Goal: Transaction & Acquisition: Purchase product/service

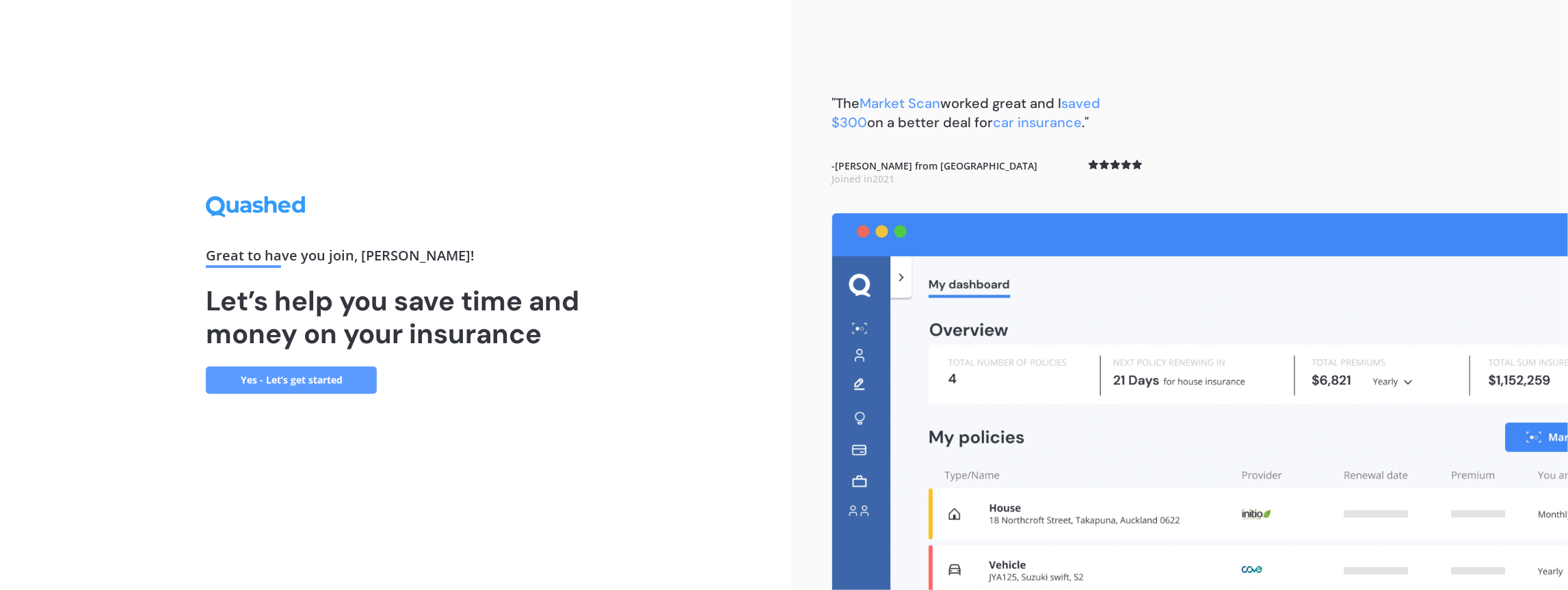
click at [348, 387] on link "Yes - Let’s get started" at bounding box center [291, 380] width 171 height 27
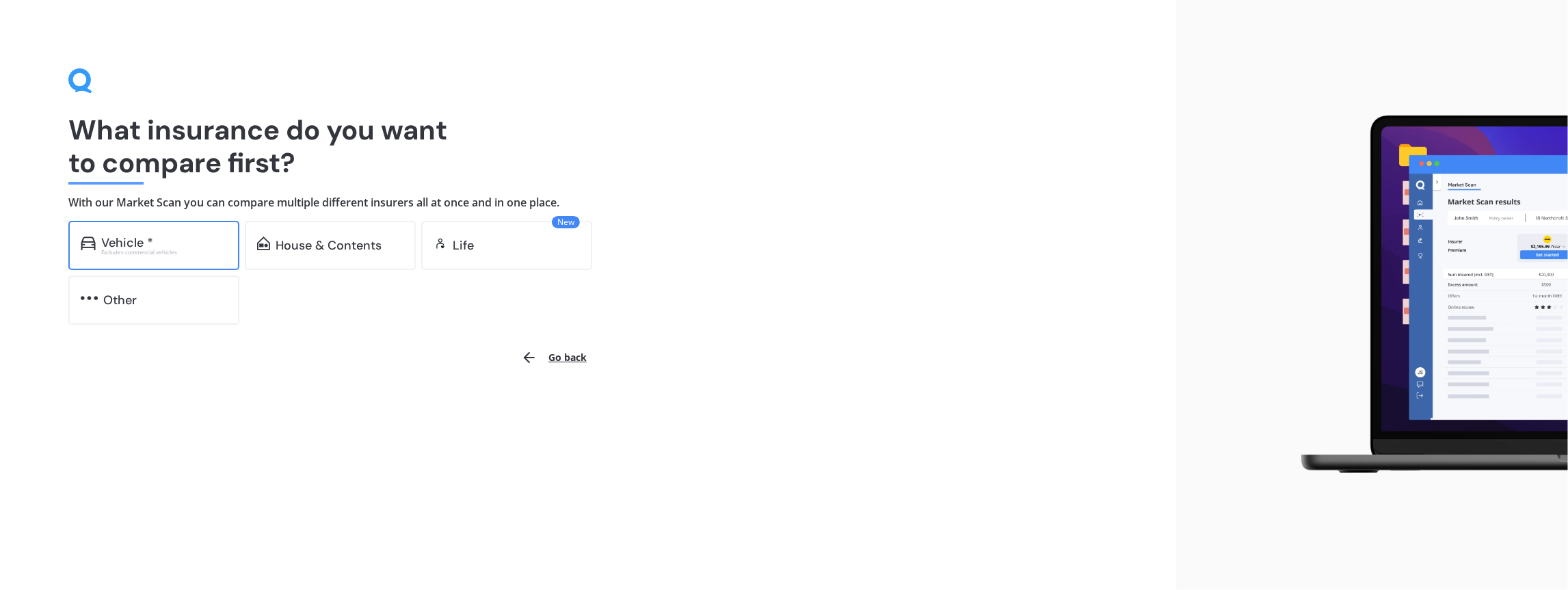
click at [182, 238] on div "Vehicle *" at bounding box center [164, 242] width 126 height 13
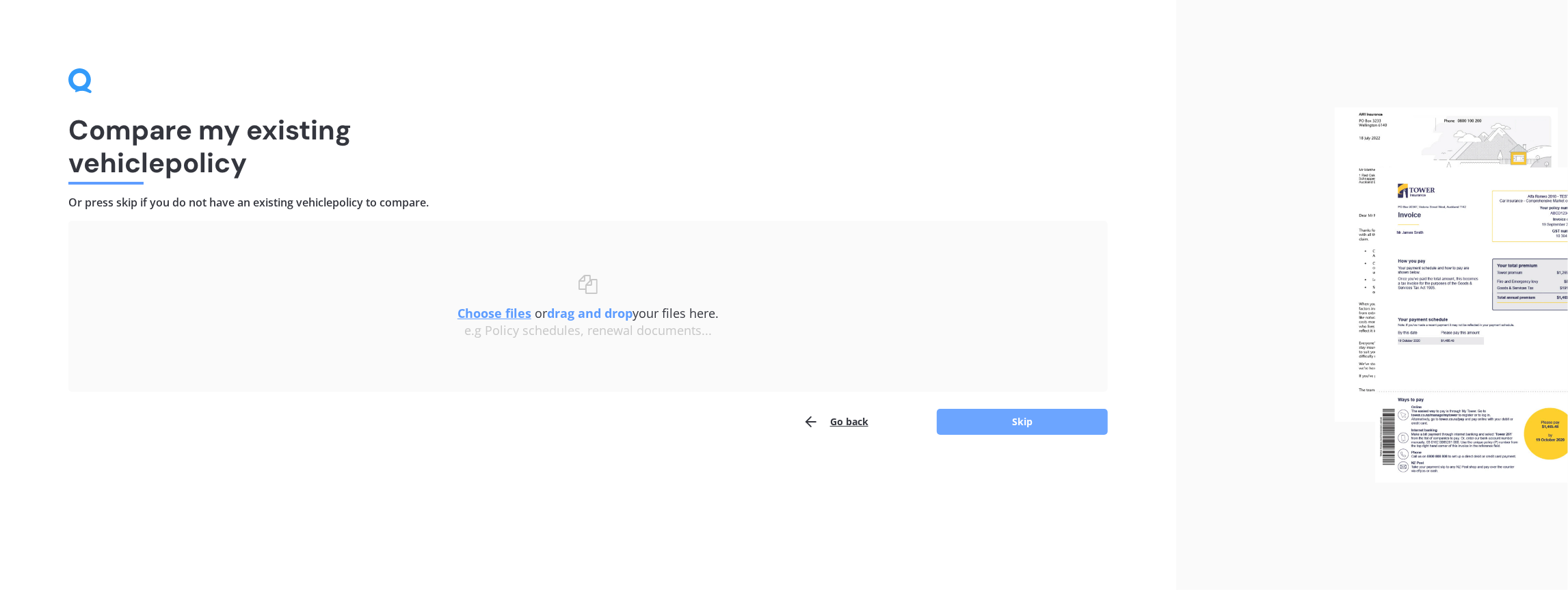
click at [987, 421] on button "Skip" at bounding box center [1022, 422] width 171 height 26
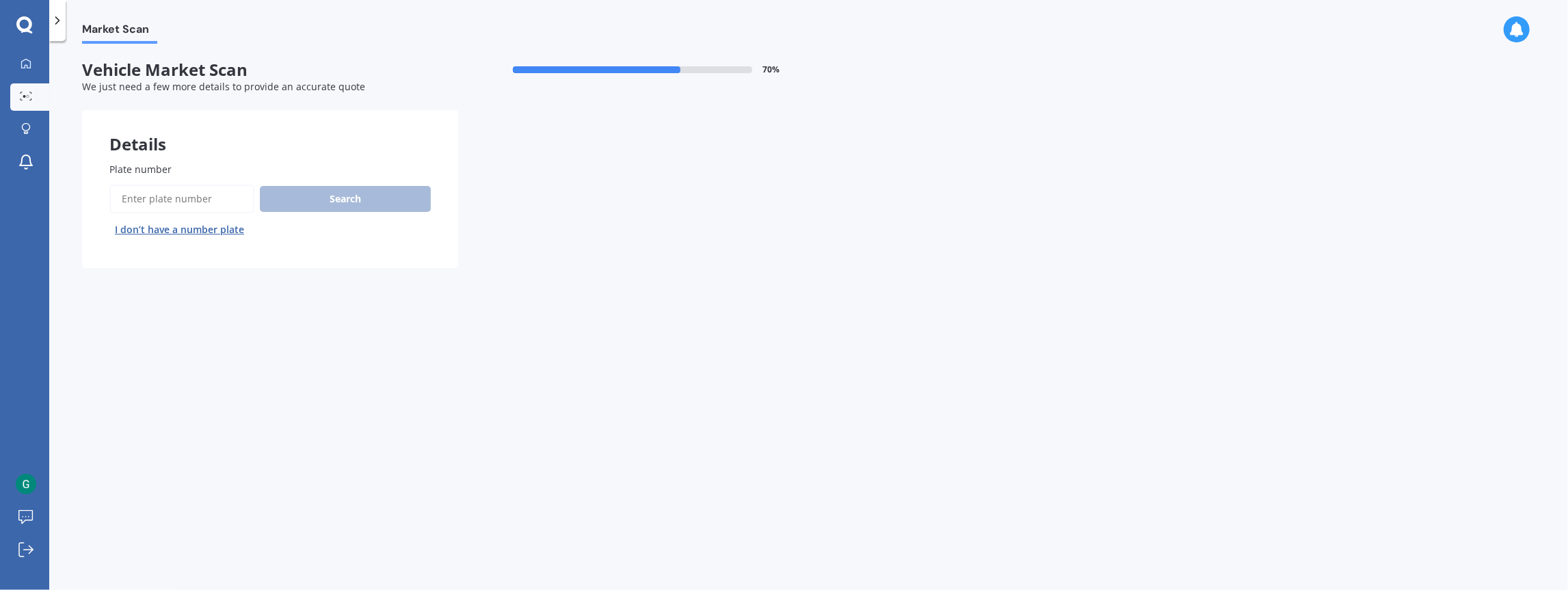
click at [200, 188] on input "Plate number" at bounding box center [182, 199] width 145 height 29
type input "NUG513"
click at [318, 200] on button "Search" at bounding box center [345, 199] width 171 height 26
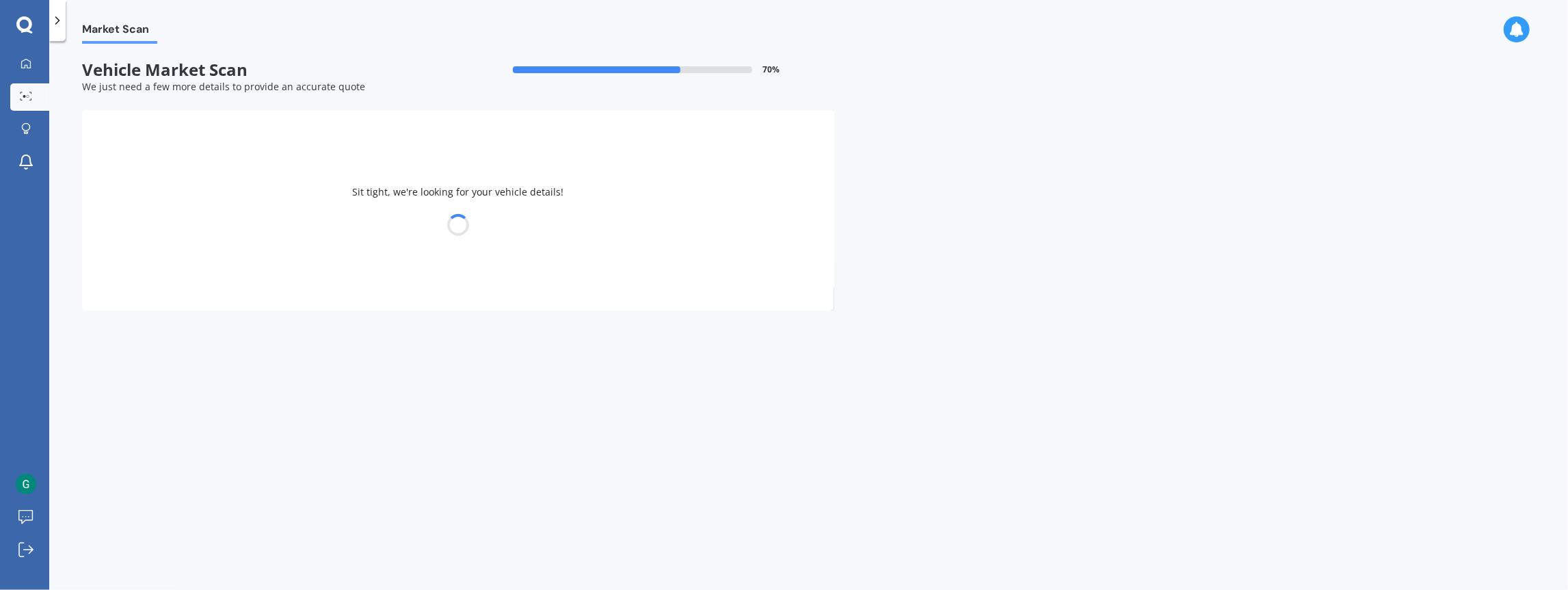
select select "PEUGEOT"
select select "3008"
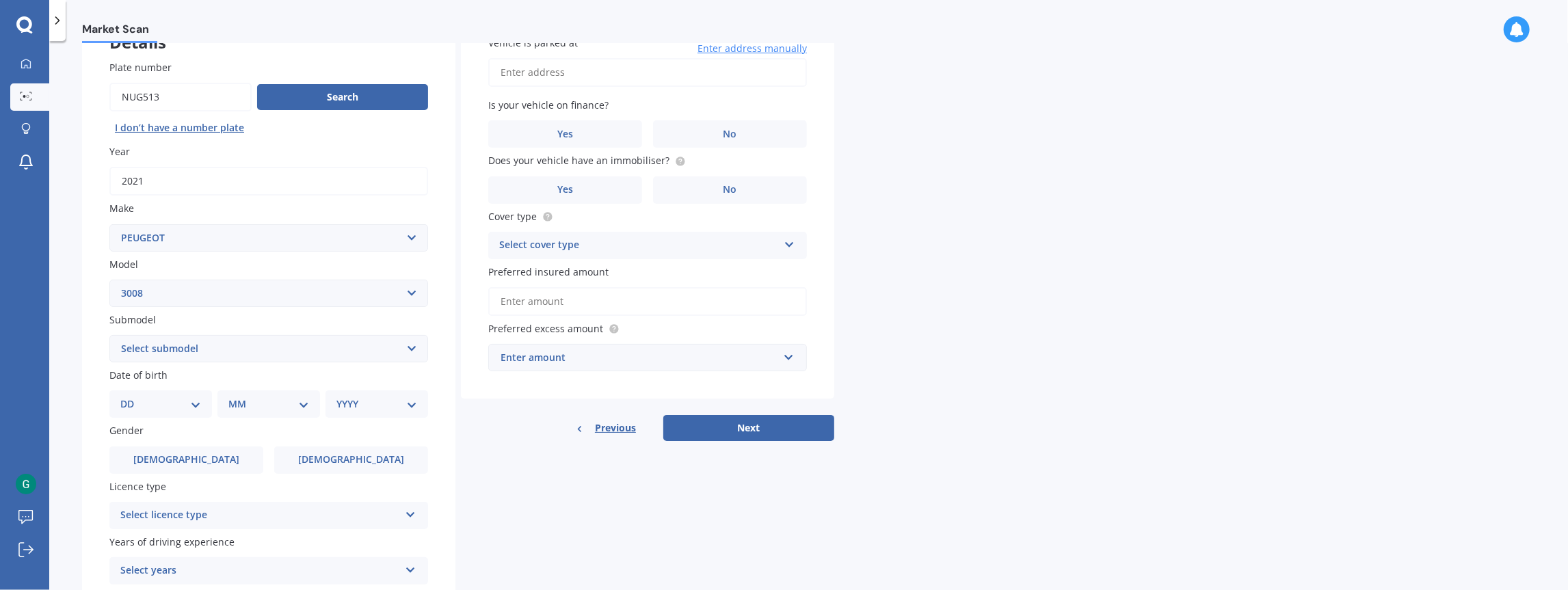
scroll to position [113, 0]
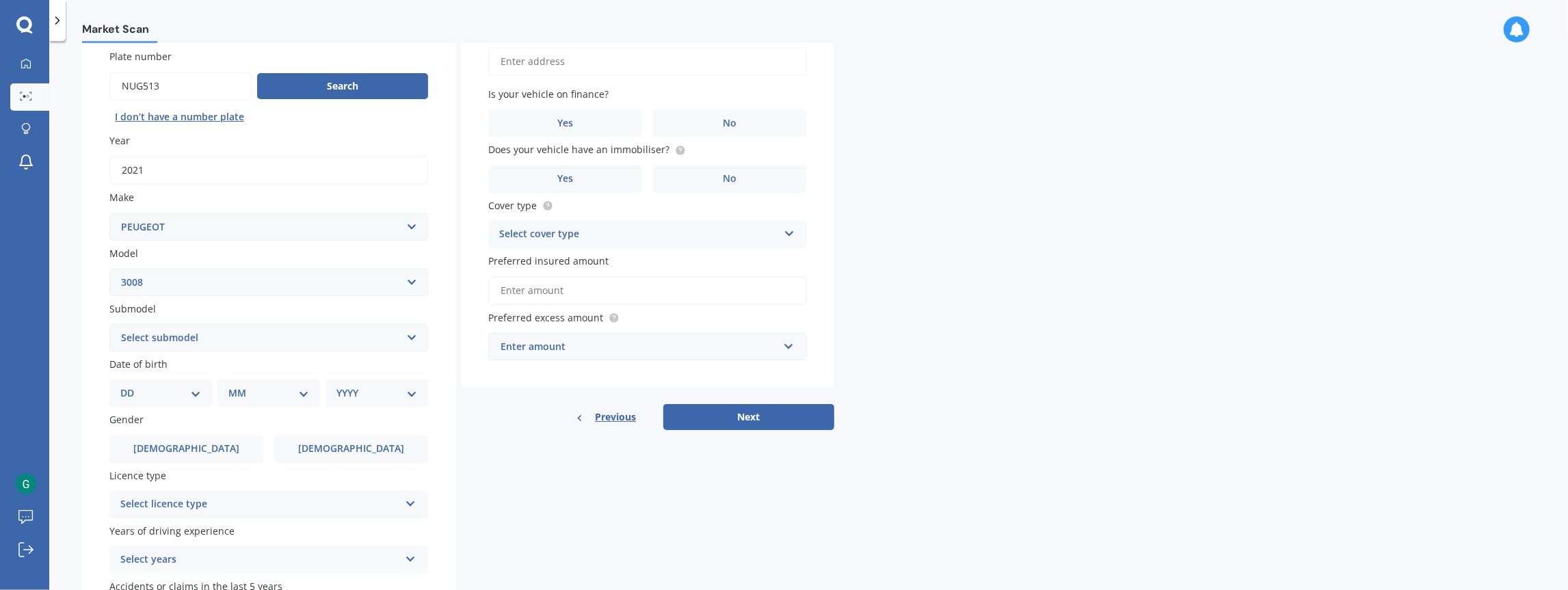
click at [258, 345] on select "Select submodel (All Others) Crossover GT HYBRID4 220KW GT LINE 1.6PT/6AT" at bounding box center [269, 338] width 319 height 27
select select "(ALL OTHERS)"
click at [109, 325] on select "Select submodel (All Others) Crossover GT HYBRID4 220KW GT LINE 1.6PT/6AT" at bounding box center [269, 338] width 319 height 27
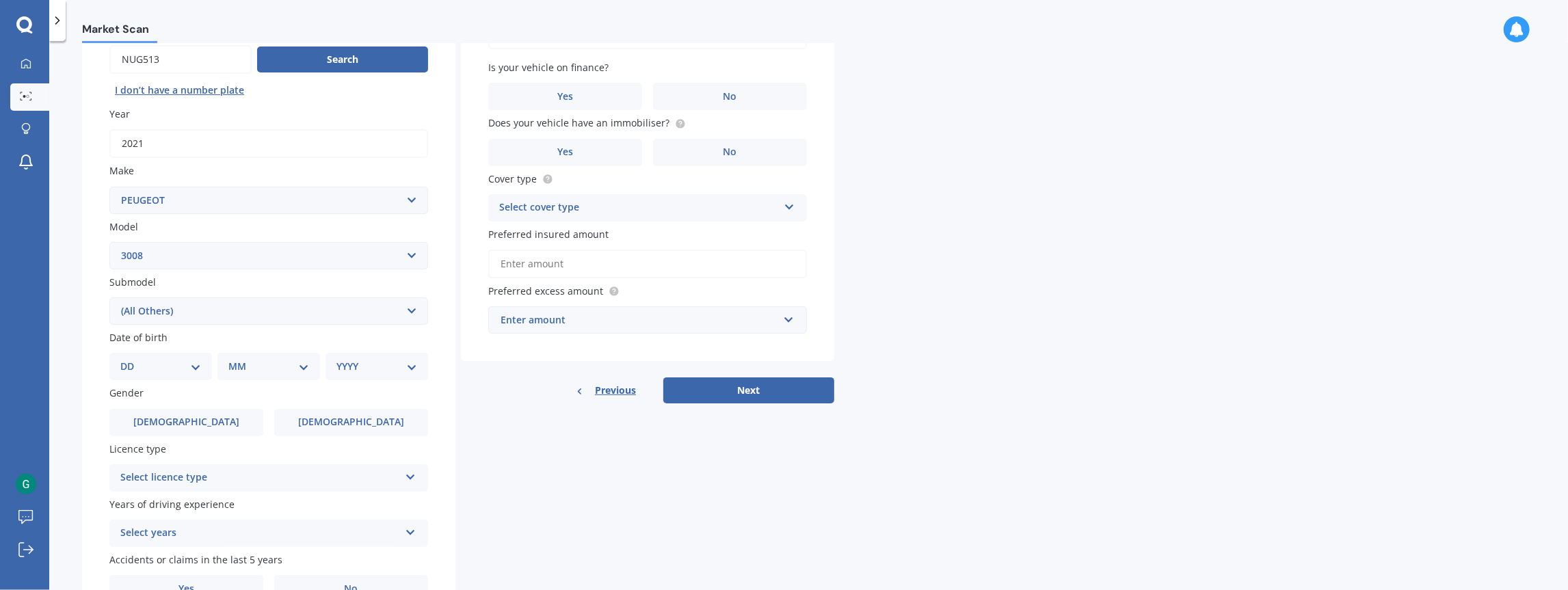
scroll to position [144, 0]
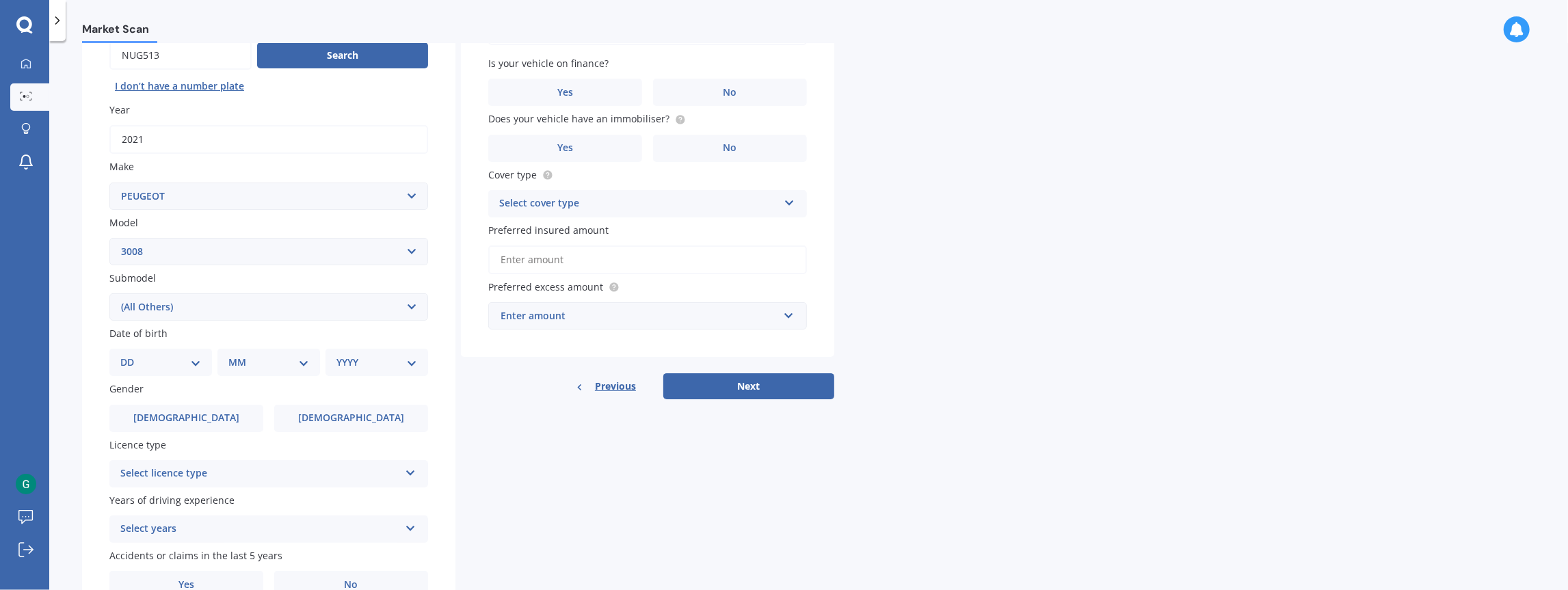
click at [176, 369] on select "DD 01 02 03 04 05 06 07 08 09 10 11 12 13 14 15 16 17 18 19 20 21 22 23 24 25 2…" at bounding box center [161, 362] width 80 height 15
select select "28"
click at [131, 355] on select "DD 01 02 03 04 05 06 07 08 09 10 11 12 13 14 15 16 17 18 19 20 21 22 23 24 25 2…" at bounding box center [161, 362] width 80 height 15
click at [266, 357] on select "MM 01 02 03 04 05 06 07 08 09 10 11 12" at bounding box center [272, 362] width 75 height 15
select select "04"
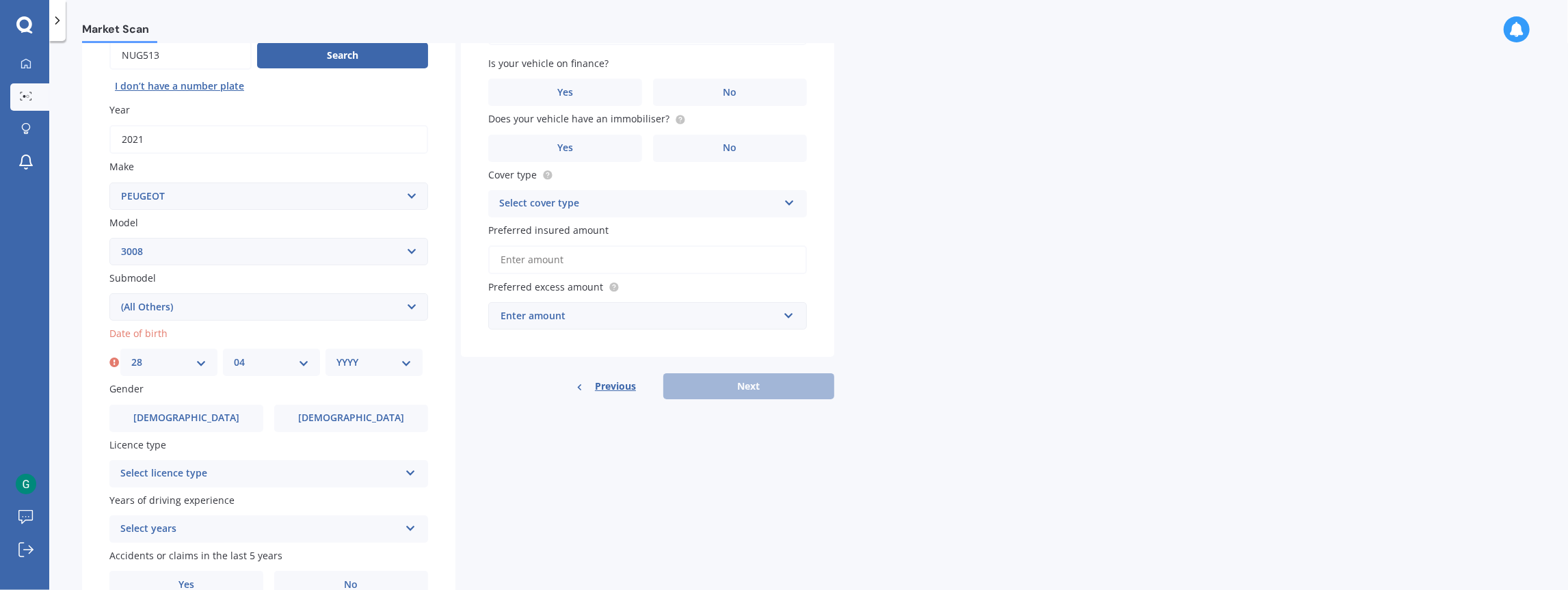
click at [234, 355] on select "MM 01 02 03 04 05 06 07 08 09 10 11 12" at bounding box center [272, 362] width 75 height 15
click at [370, 361] on select "YYYY 2025 2024 2023 2022 2021 2020 2019 2018 2017 2016 2015 2014 2013 2012 2011…" at bounding box center [374, 362] width 75 height 15
select select "1981"
click at [336, 355] on select "YYYY 2025 2024 2023 2022 2021 2020 2019 2018 2017 2016 2015 2014 2013 2012 2011…" at bounding box center [374, 362] width 75 height 15
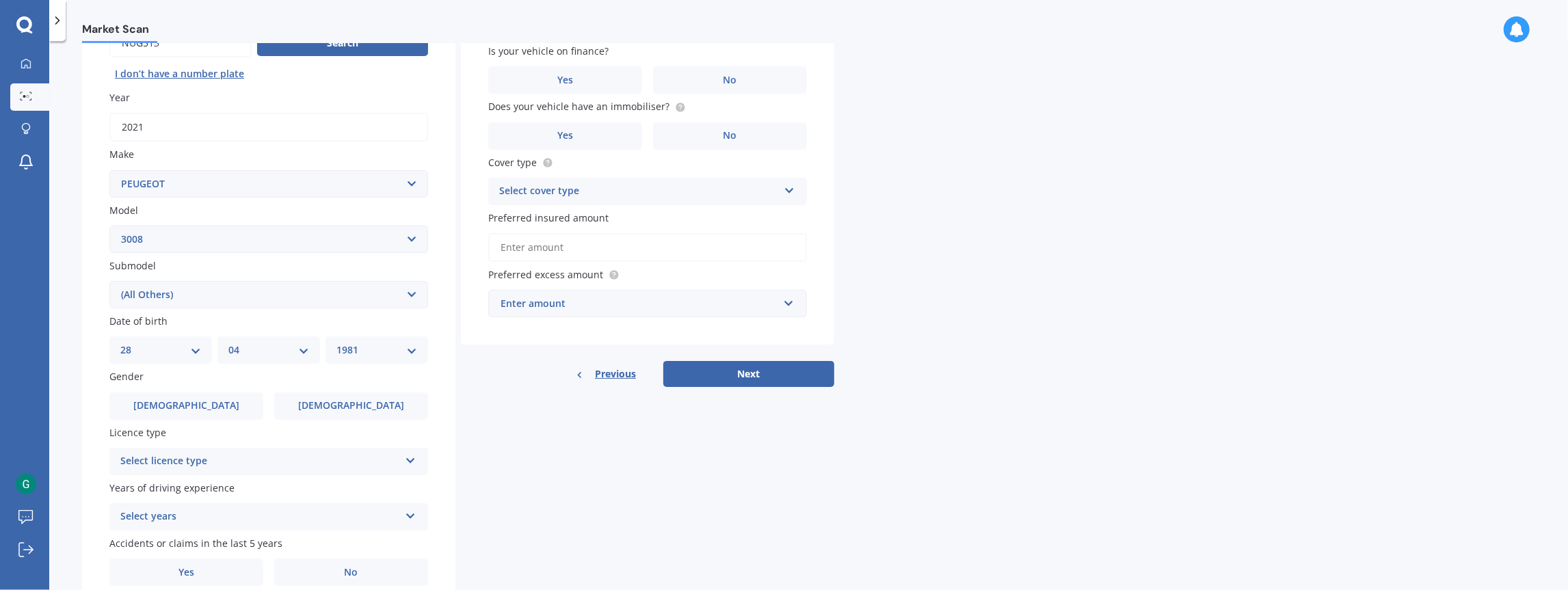
scroll to position [157, 0]
click at [254, 460] on div "Select licence type" at bounding box center [260, 460] width 279 height 16
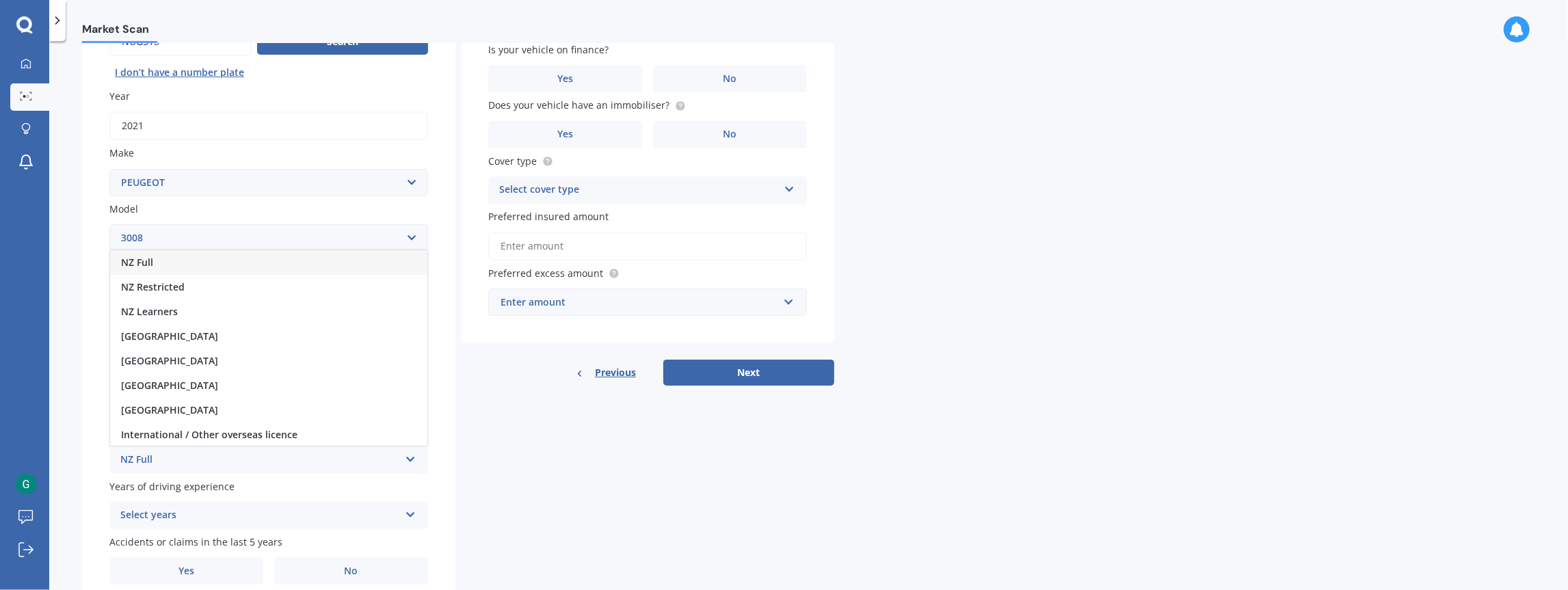
click at [243, 258] on div "NZ Full" at bounding box center [269, 262] width 317 height 25
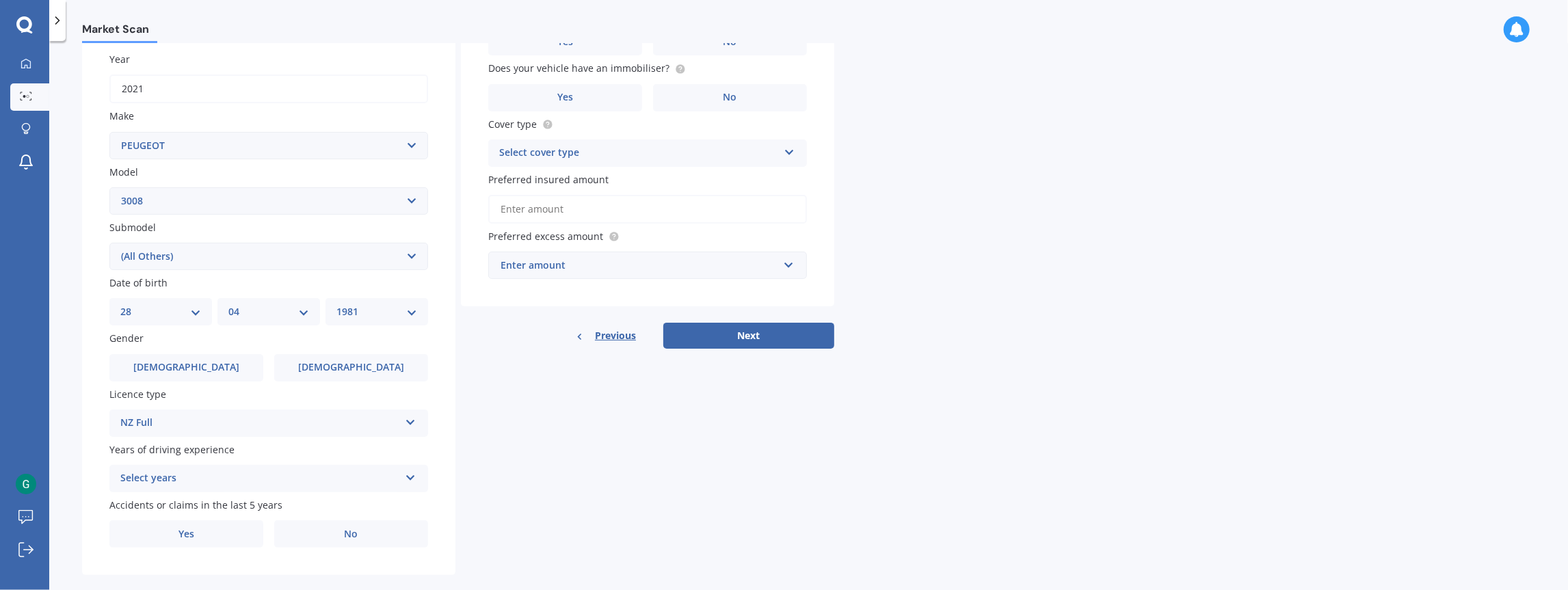
scroll to position [217, 0]
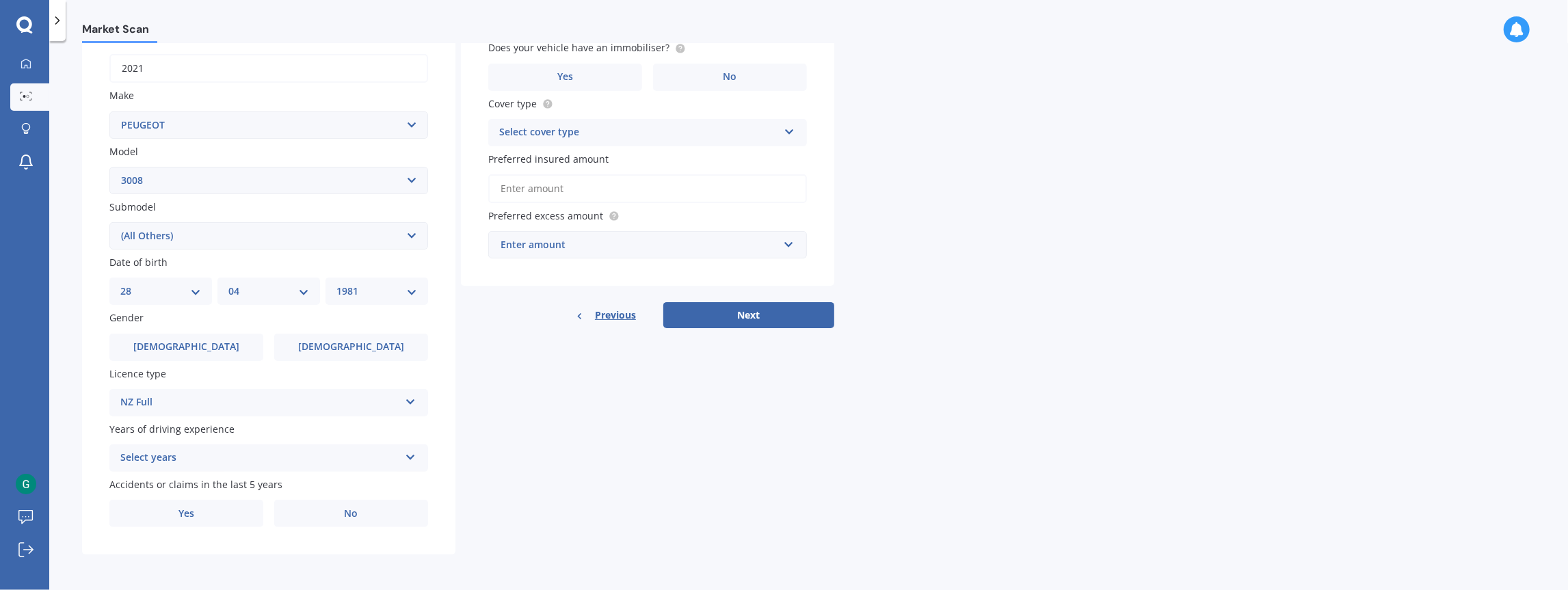
click at [236, 458] on div "Select years" at bounding box center [260, 457] width 279 height 16
drag, startPoint x: 241, startPoint y: 329, endPoint x: 241, endPoint y: 338, distance: 9.0
click at [241, 329] on div "5 or more years" at bounding box center [269, 333] width 317 height 25
click at [300, 510] on label "No" at bounding box center [351, 513] width 154 height 27
click at [0, 0] on input "No" at bounding box center [0, 0] width 0 height 0
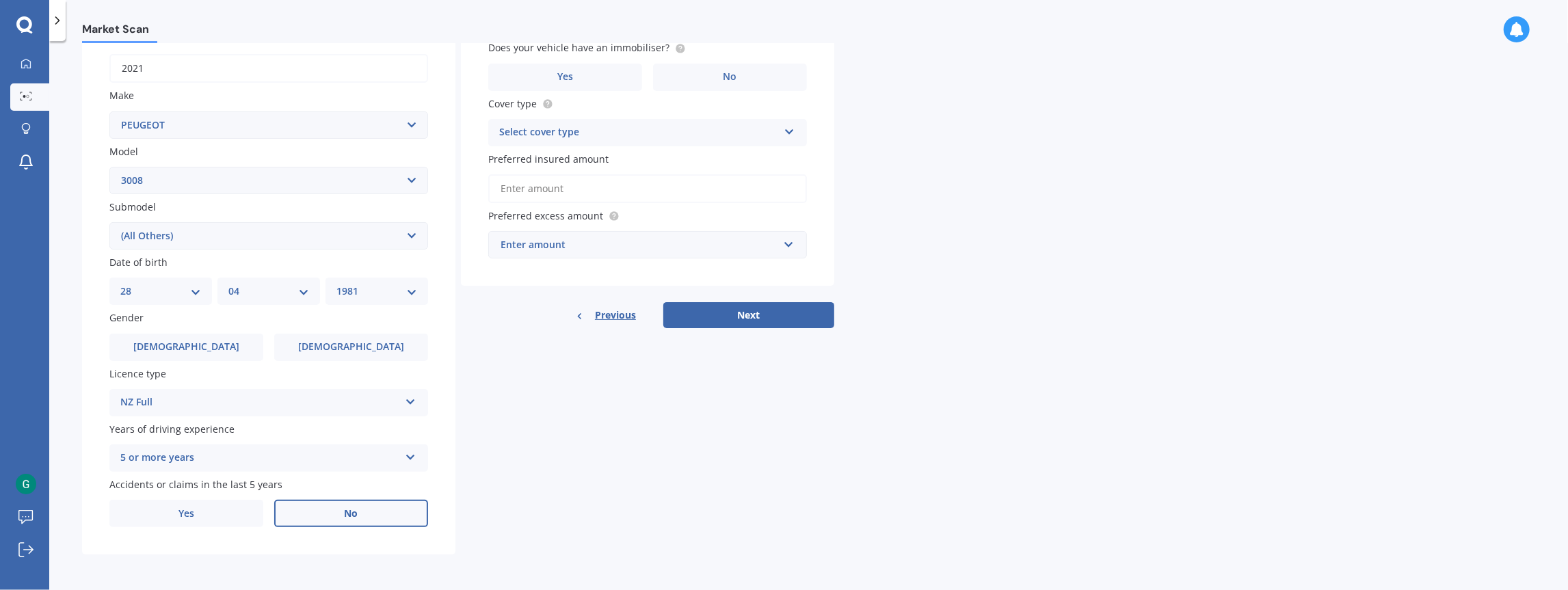
click at [355, 510] on span "No" at bounding box center [351, 513] width 13 height 11
click at [0, 0] on input "No" at bounding box center [0, 0] width 0 height 0
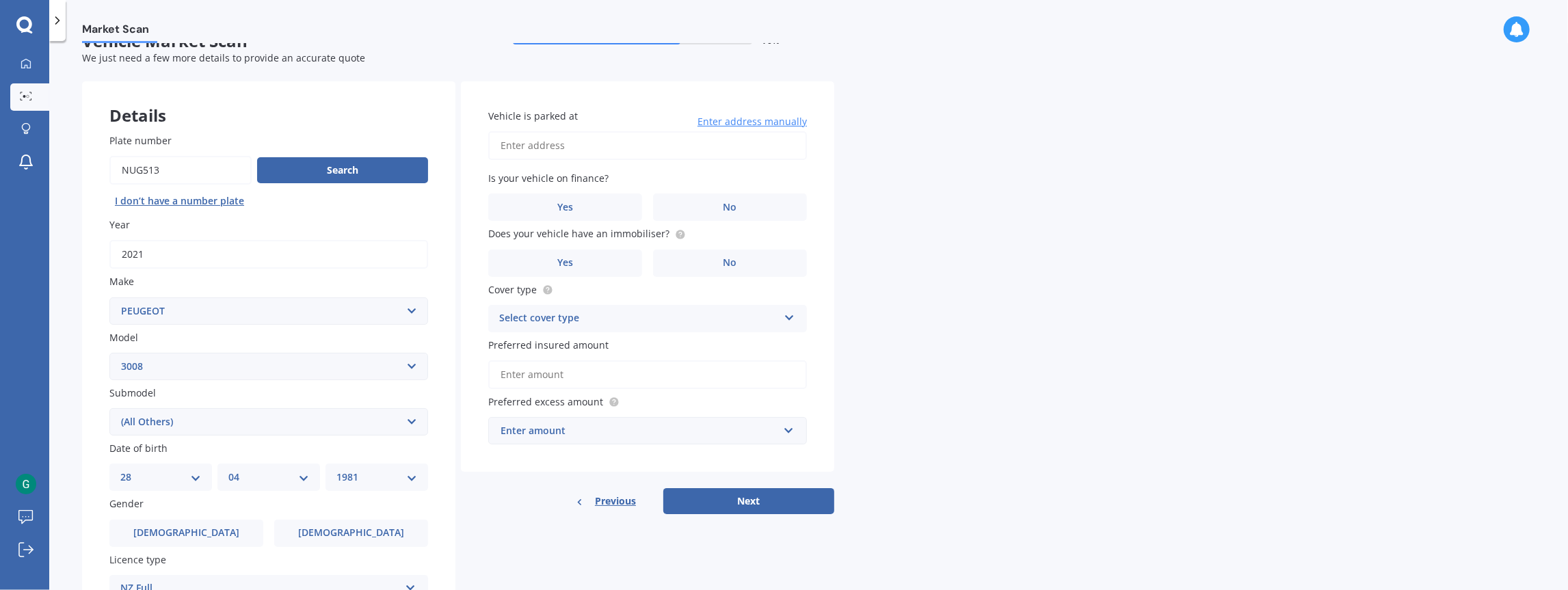
scroll to position [20, 0]
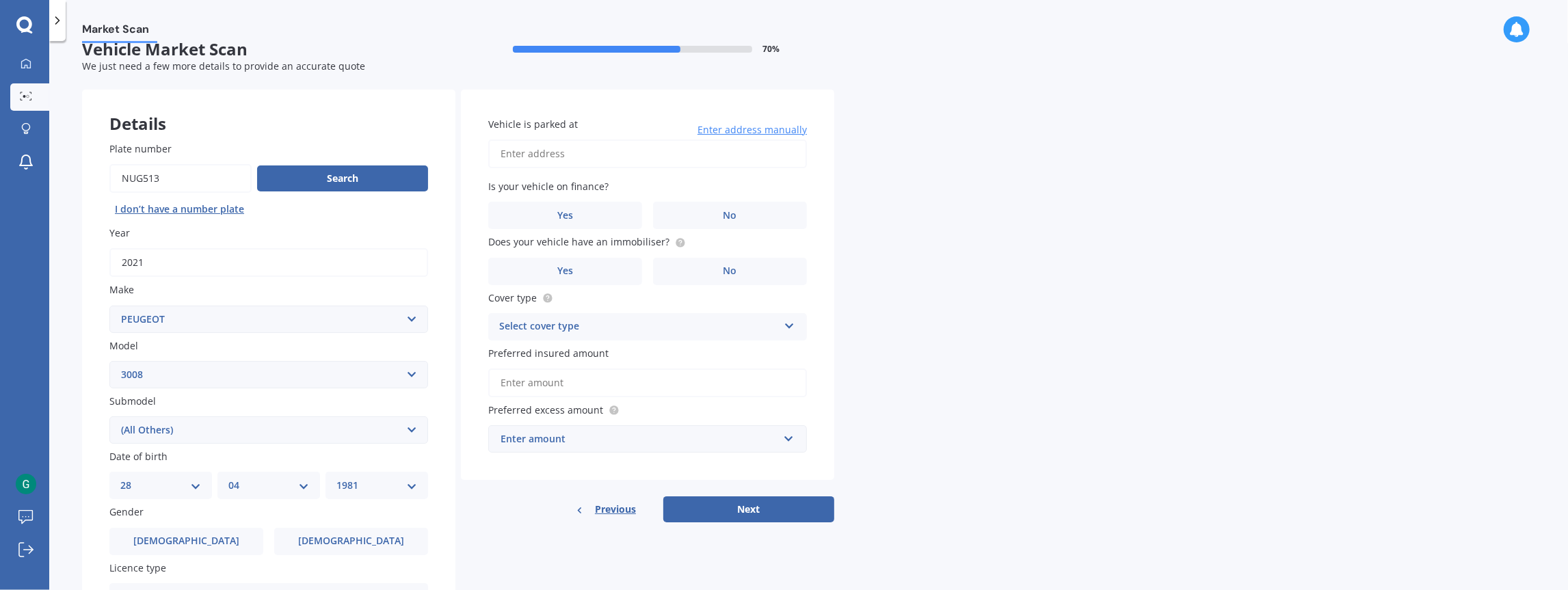
click at [566, 148] on input "Vehicle is parked at" at bounding box center [648, 154] width 319 height 29
type input "[STREET_ADDRESS]"
click at [624, 209] on label "Yes" at bounding box center [565, 215] width 154 height 27
click at [0, 0] on input "Yes" at bounding box center [0, 0] width 0 height 0
click at [601, 274] on label "Yes" at bounding box center [565, 271] width 154 height 27
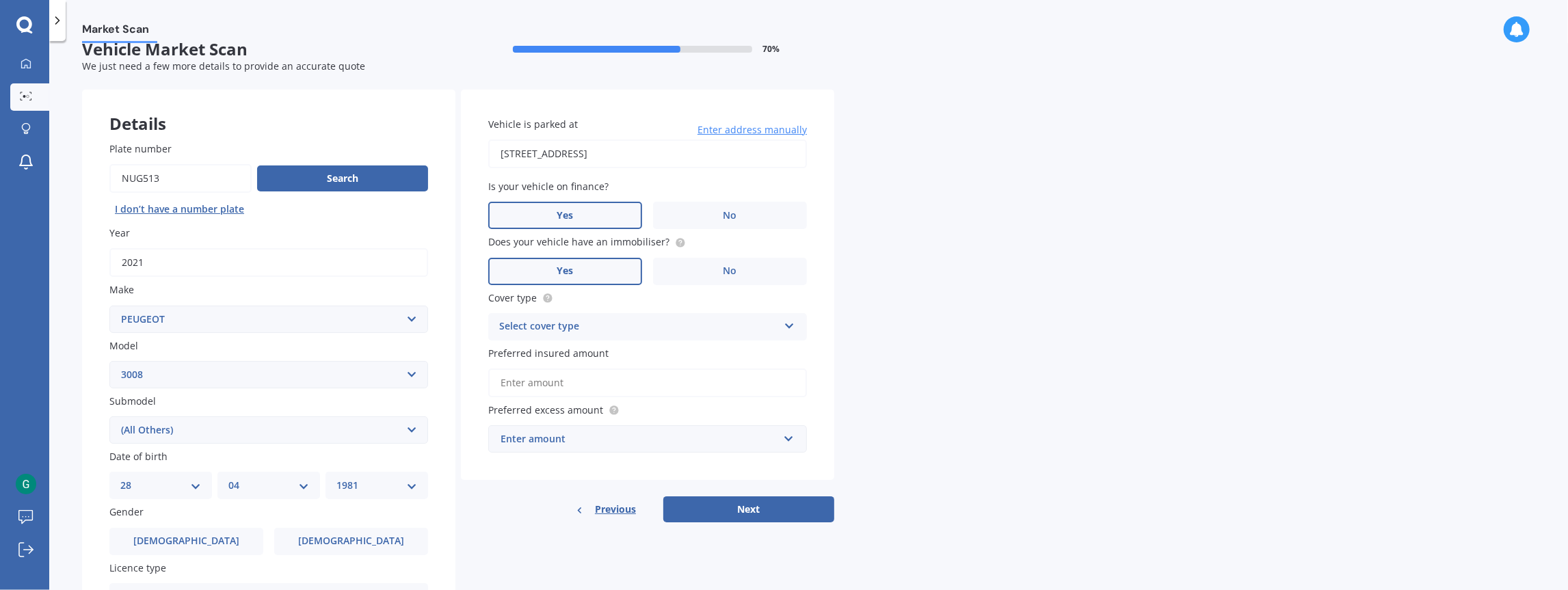
click at [0, 0] on input "Yes" at bounding box center [0, 0] width 0 height 0
click at [636, 333] on div "Select cover type" at bounding box center [639, 326] width 279 height 16
click at [621, 354] on div "Comprehensive" at bounding box center [648, 353] width 317 height 25
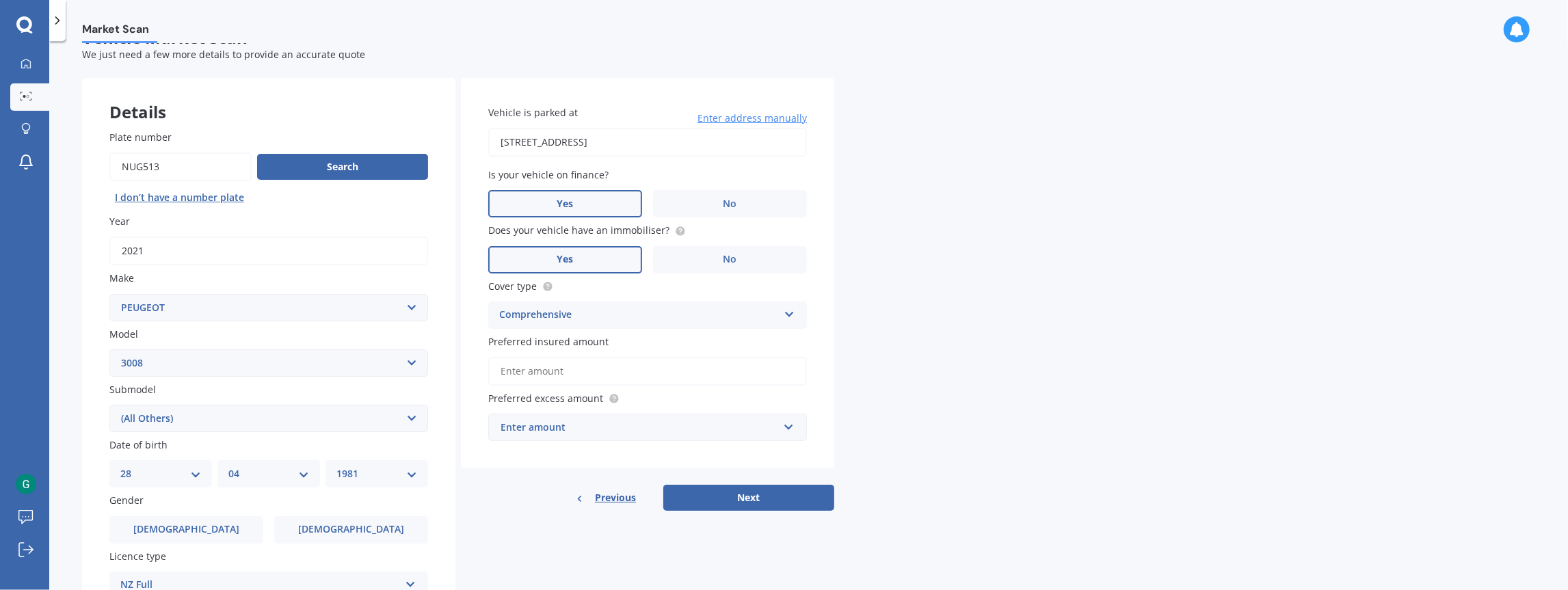
scroll to position [33, 0]
click at [610, 370] on input "Preferred insured amount" at bounding box center [648, 370] width 319 height 29
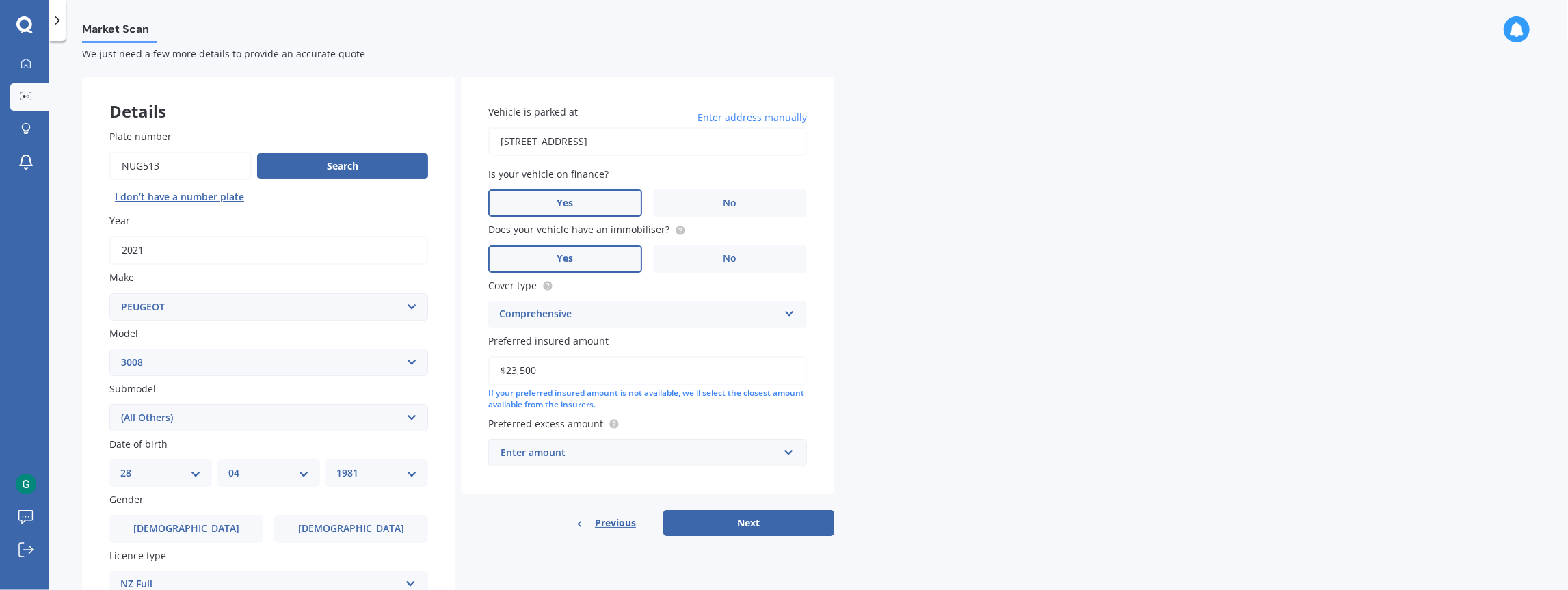
type input "$23,500"
click at [992, 321] on div "Market Scan Vehicle Market Scan 70 % We just need a few more details to provide…" at bounding box center [808, 318] width 1519 height 549
click at [740, 441] on input "text" at bounding box center [643, 452] width 306 height 26
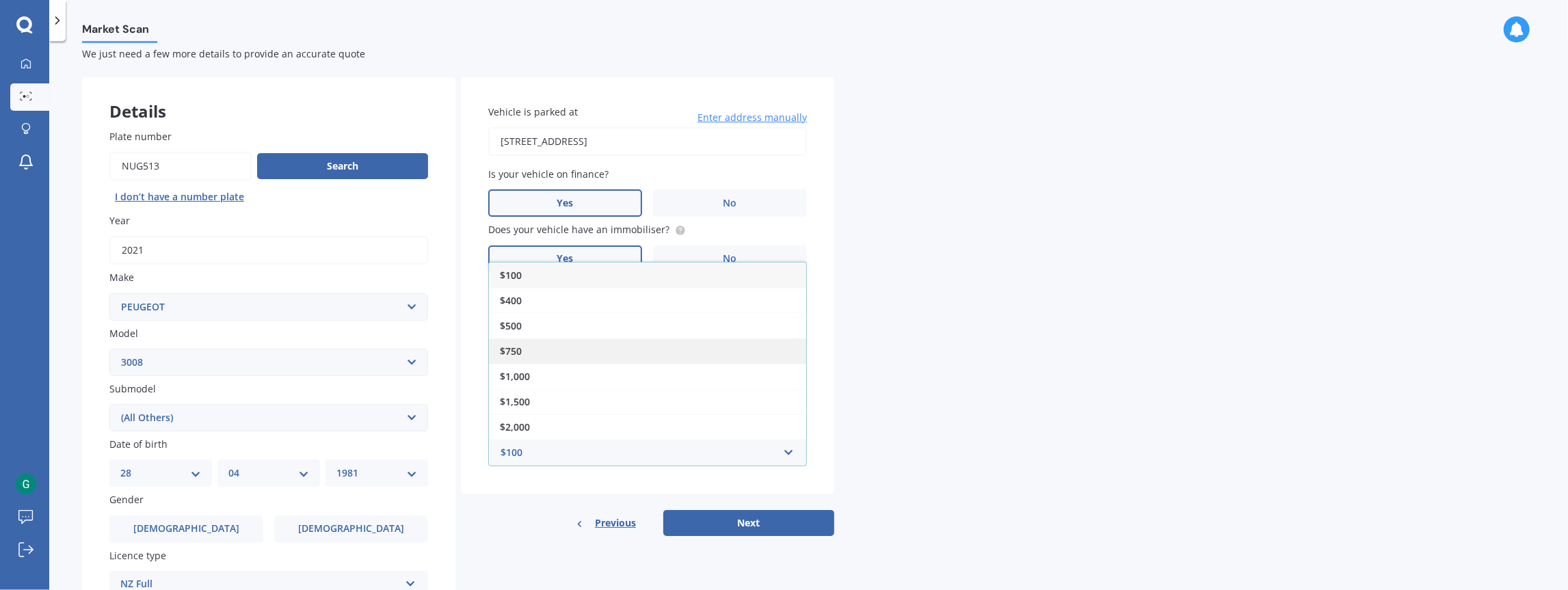
click at [680, 348] on div "$750" at bounding box center [648, 351] width 317 height 25
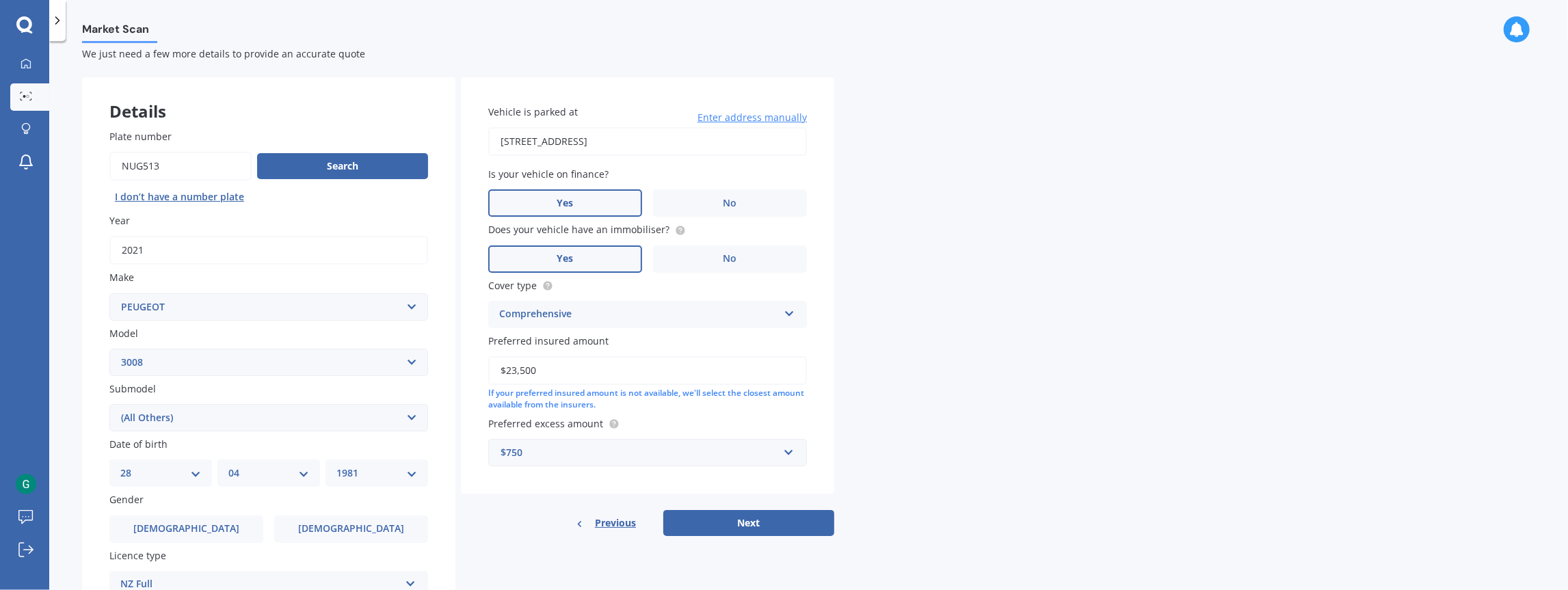
click at [995, 386] on div "Market Scan Vehicle Market Scan 70 % We just need a few more details to provide…" at bounding box center [808, 318] width 1519 height 549
click at [750, 529] on button "Next" at bounding box center [748, 522] width 171 height 26
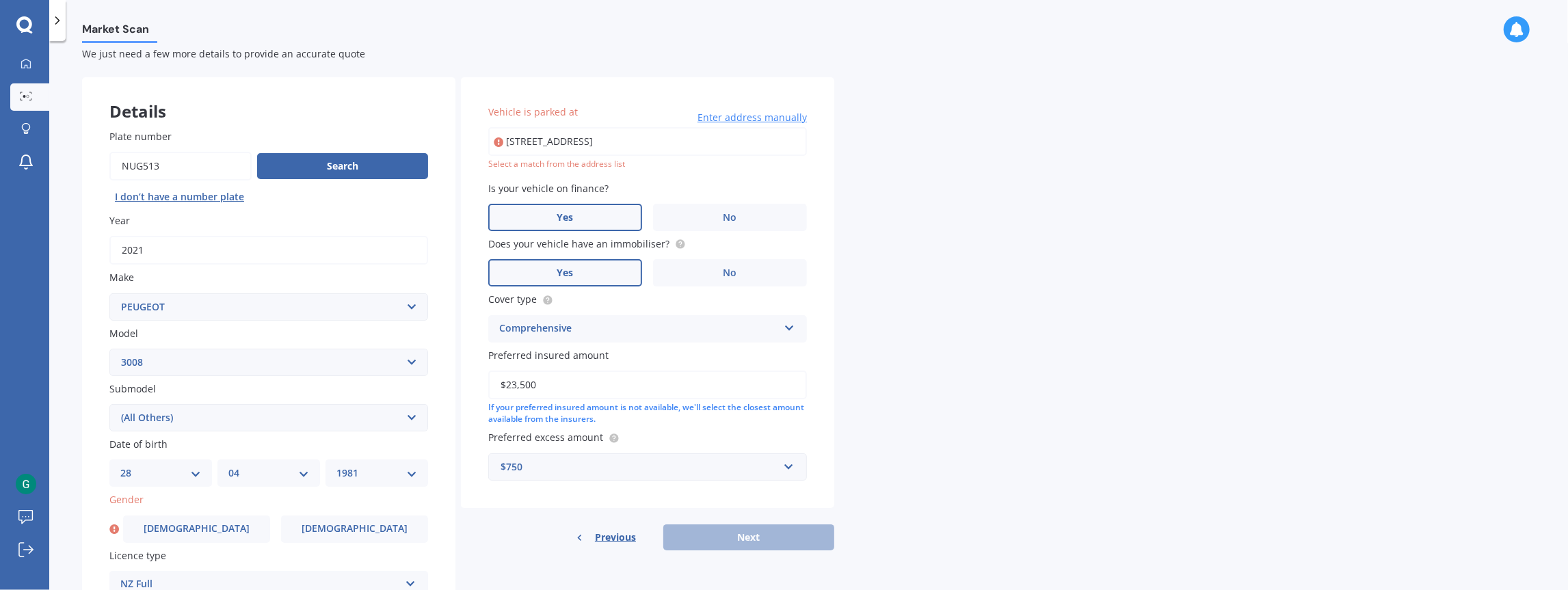
click at [585, 137] on input "[STREET_ADDRESS]" at bounding box center [648, 141] width 319 height 29
click at [646, 142] on input "[STREET_ADDRESS]" at bounding box center [648, 141] width 319 height 29
click at [738, 142] on input "[STREET_ADDRESS]" at bounding box center [648, 141] width 319 height 29
type input "[STREET_ADDRESS]"
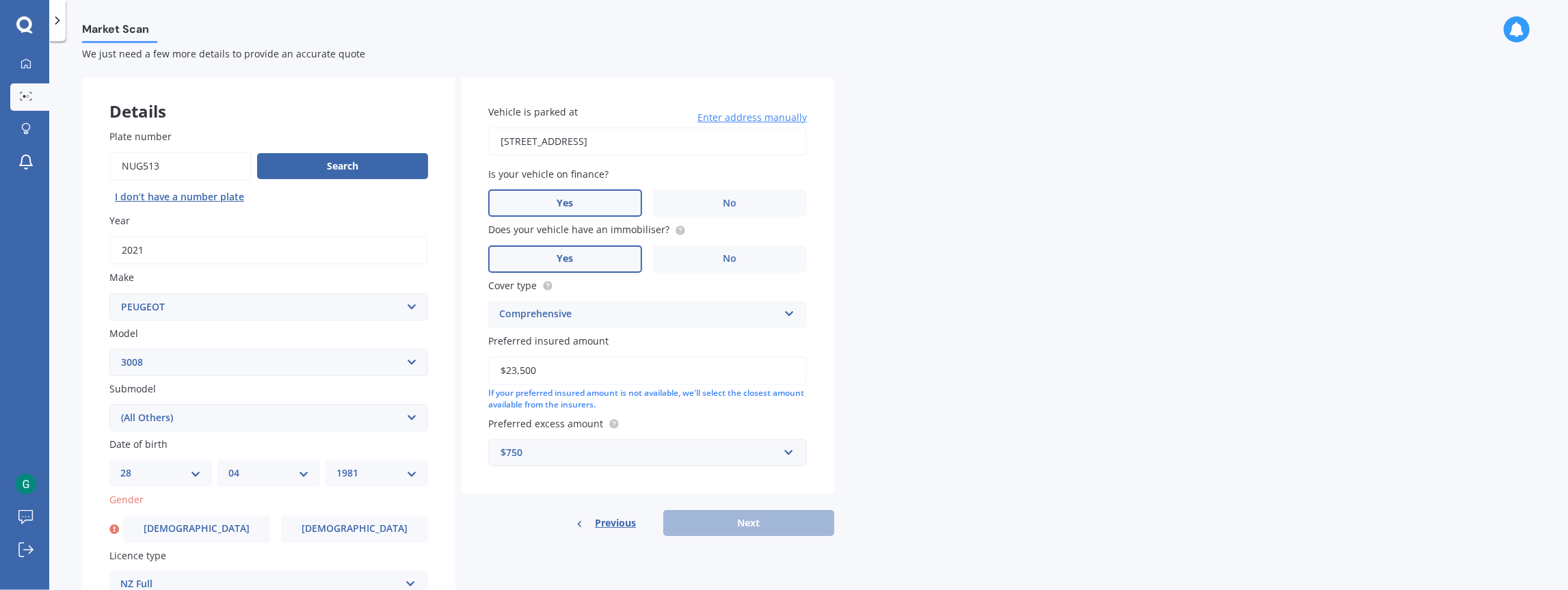
click at [870, 321] on div "Market Scan Vehicle Market Scan 70 % We just need a few more details to provide…" at bounding box center [808, 318] width 1519 height 549
click at [660, 465] on input "text" at bounding box center [643, 452] width 306 height 26
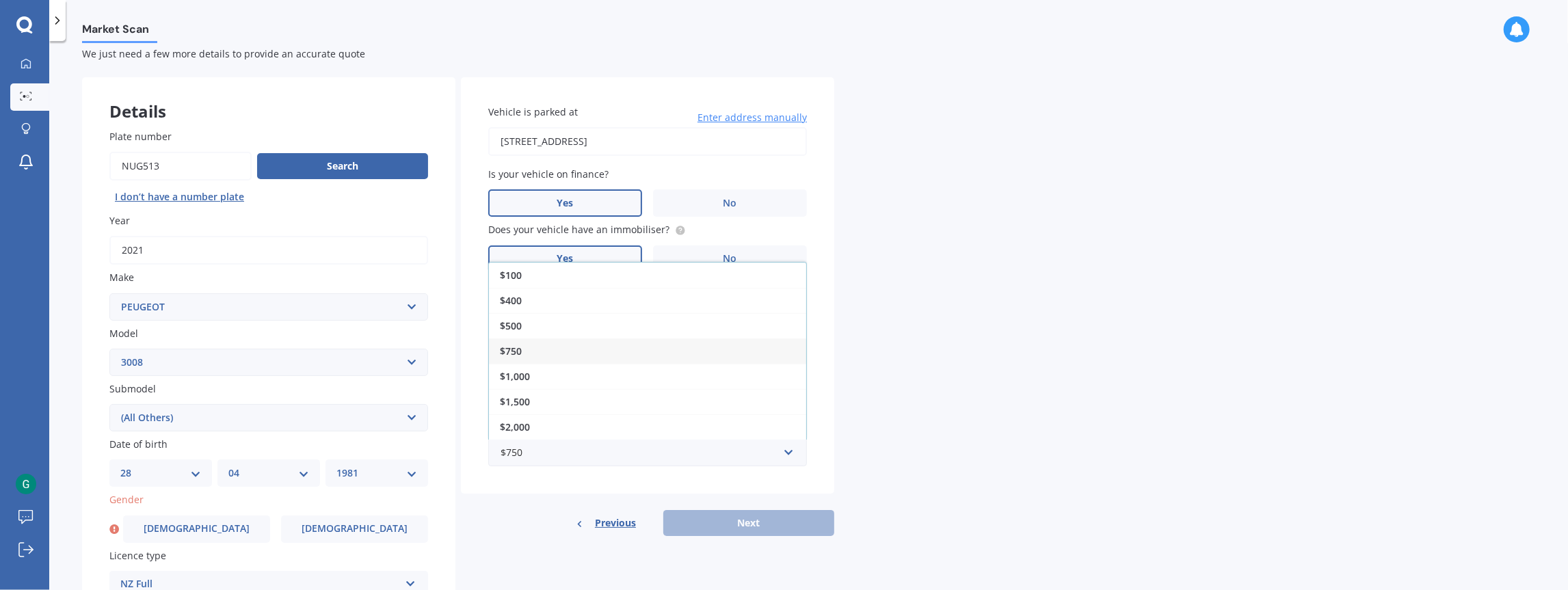
click at [923, 469] on div "Market Scan Vehicle Market Scan 70 % We just need a few more details to provide…" at bounding box center [808, 318] width 1519 height 549
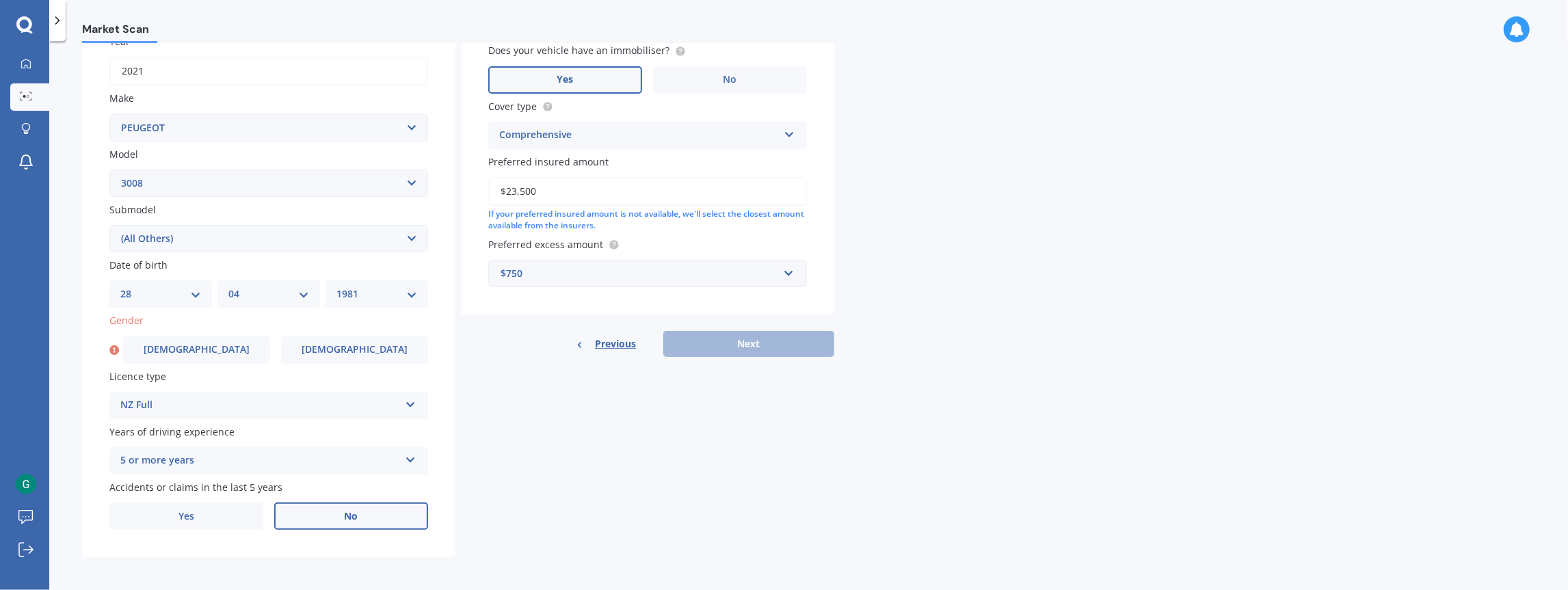
scroll to position [217, 0]
click at [228, 359] on label "[DEMOGRAPHIC_DATA]" at bounding box center [197, 347] width 147 height 27
click at [0, 0] on input "[DEMOGRAPHIC_DATA]" at bounding box center [0, 0] width 0 height 0
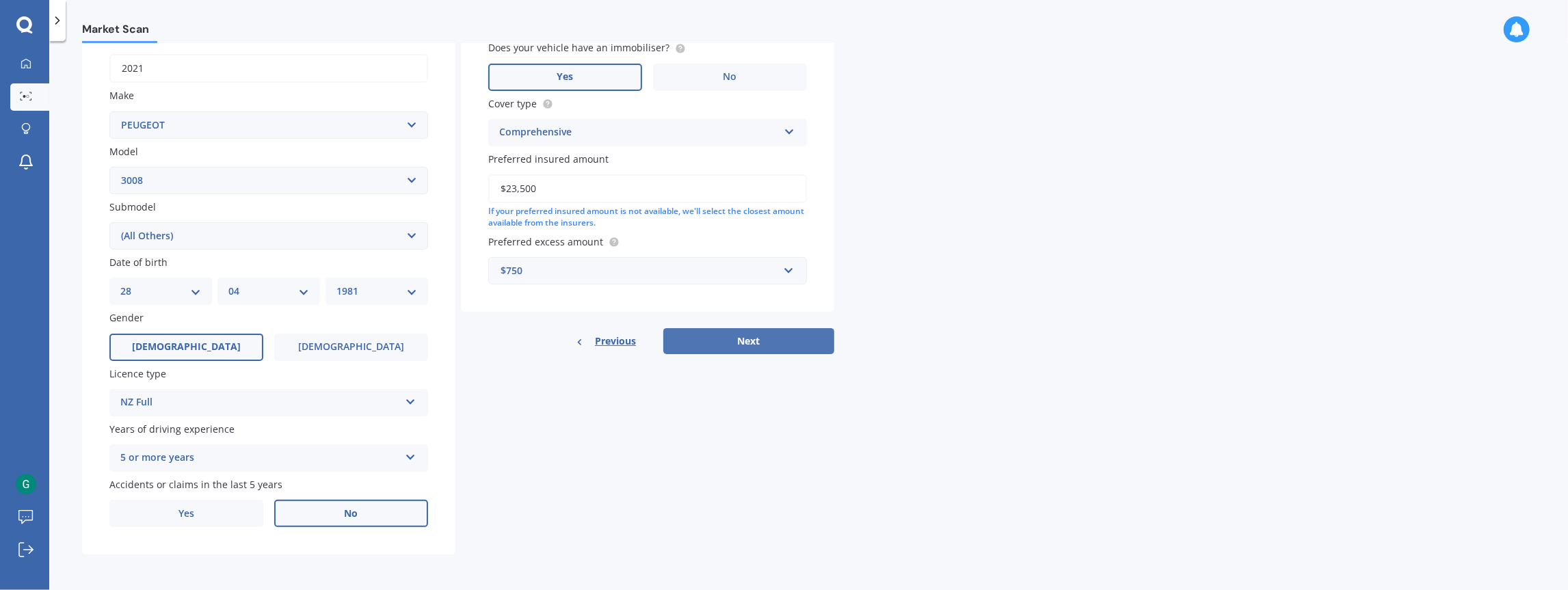
click at [745, 328] on button "Next" at bounding box center [748, 340] width 171 height 26
select select "28"
select select "04"
select select "1981"
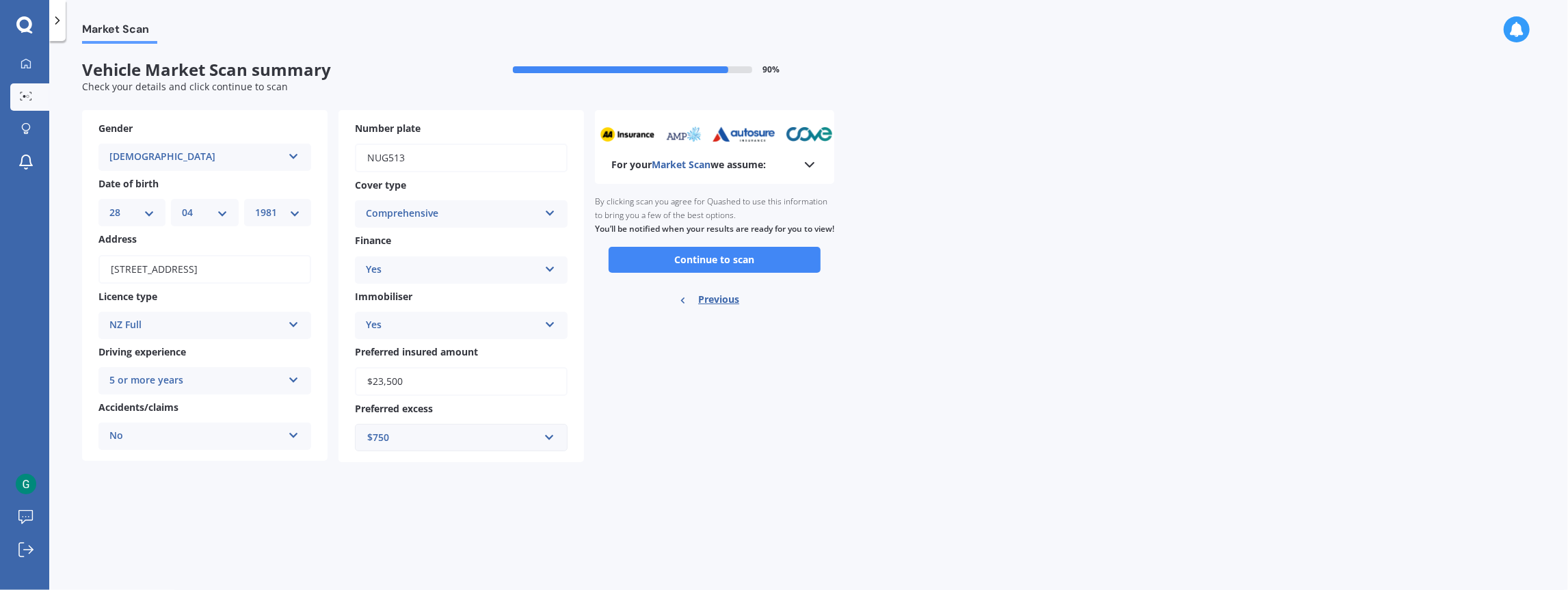
scroll to position [0, 0]
click at [764, 273] on button "Continue to scan" at bounding box center [715, 259] width 212 height 26
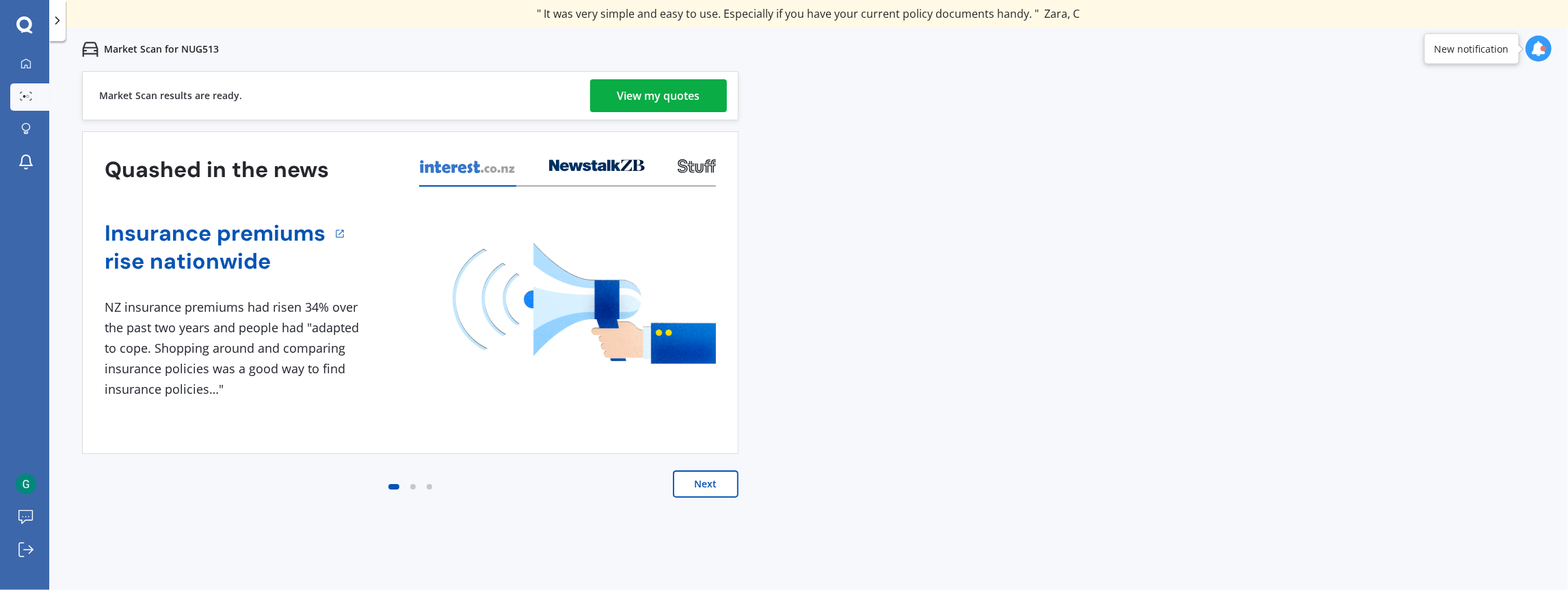
click at [684, 111] on div "View my quotes" at bounding box center [658, 95] width 83 height 33
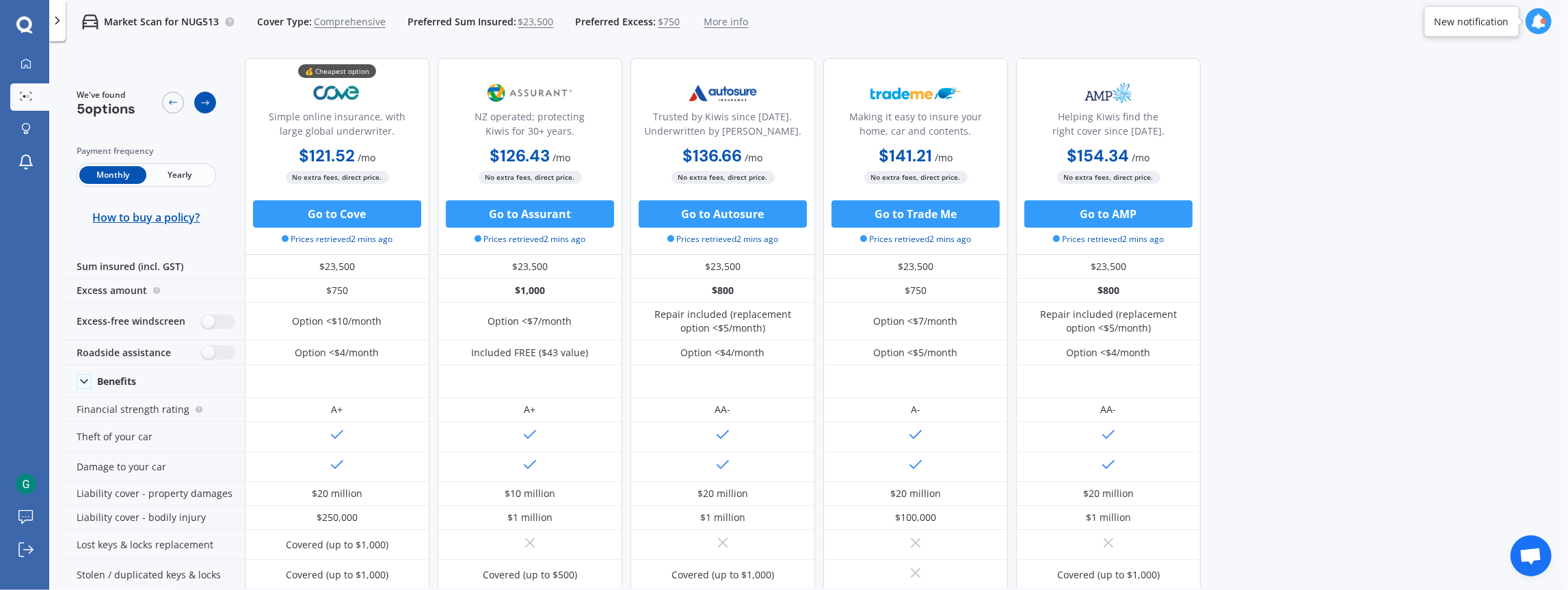
click at [211, 100] on div at bounding box center [205, 102] width 22 height 22
click at [200, 103] on icon at bounding box center [205, 103] width 11 height 11
click at [180, 104] on div at bounding box center [173, 102] width 22 height 22
click at [26, 31] on icon at bounding box center [24, 24] width 16 height 16
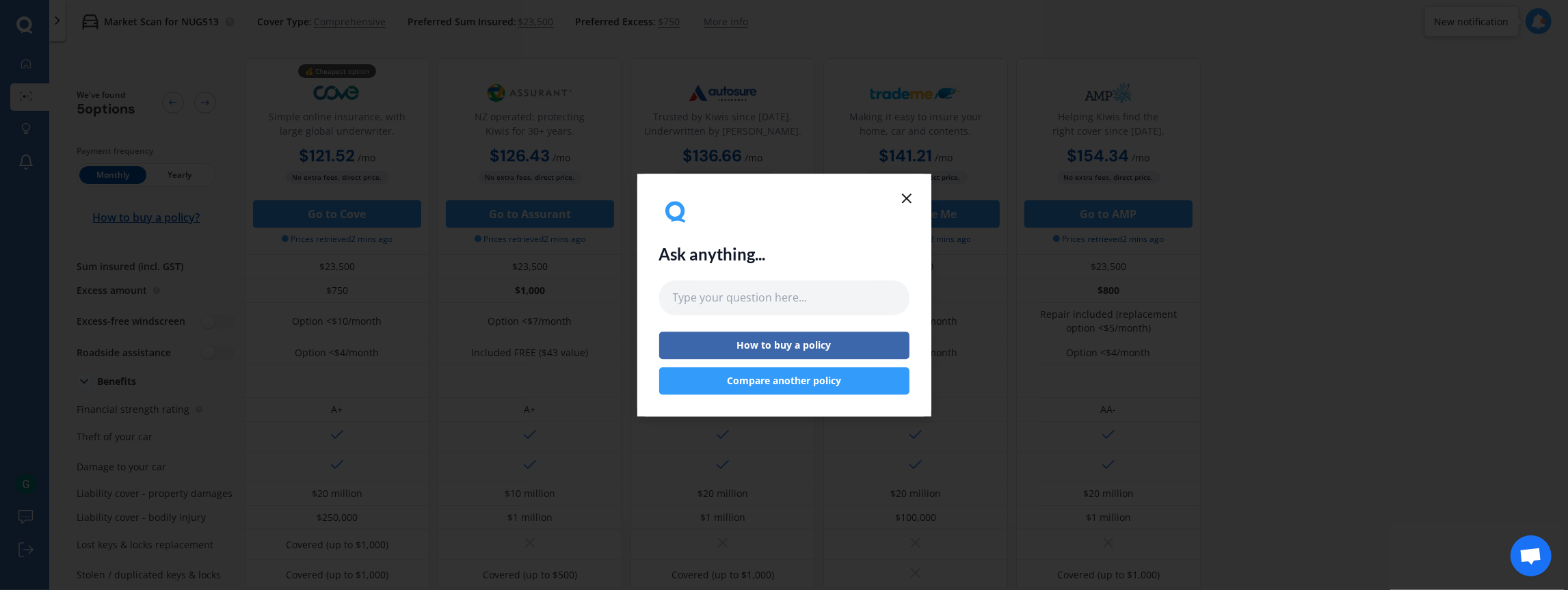
click at [904, 203] on icon at bounding box center [906, 198] width 16 height 16
